Goal: Information Seeking & Learning: Learn about a topic

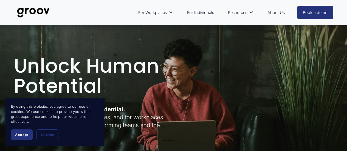
click at [14, 135] on button "Accept" at bounding box center [22, 134] width 22 height 11
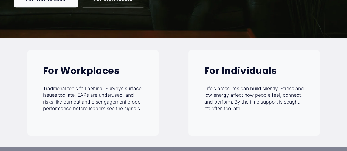
scroll to position [110, 0]
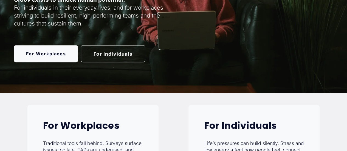
click at [108, 50] on link "For Individuals" at bounding box center [113, 53] width 64 height 17
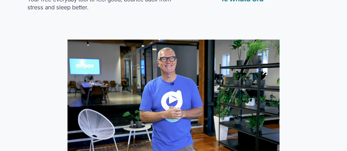
scroll to position [301, 0]
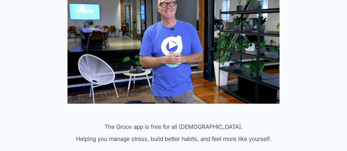
click at [184, 47] on div at bounding box center [173, 44] width 212 height 119
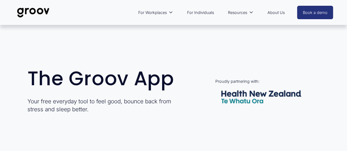
scroll to position [0, 0]
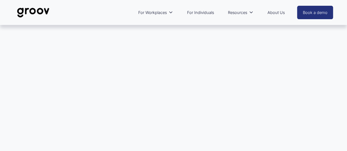
click at [44, 7] on img at bounding box center [33, 13] width 39 height 18
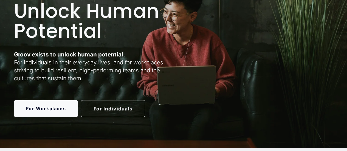
scroll to position [82, 0]
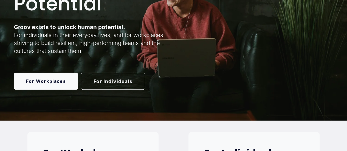
click at [58, 82] on link "For Workplaces" at bounding box center [46, 81] width 64 height 17
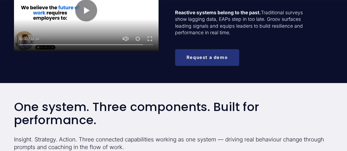
scroll to position [247, 0]
